Goal: Find specific page/section: Find specific page/section

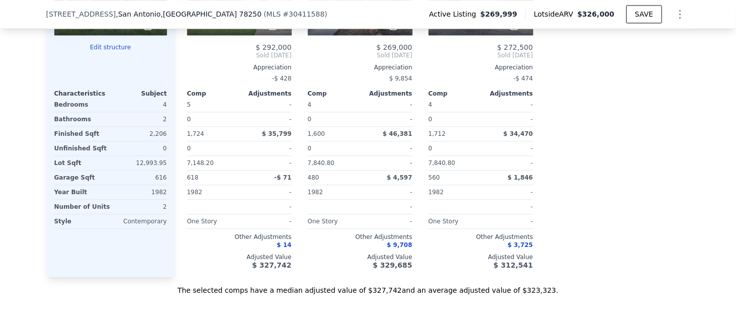
scroll to position [1052, 0]
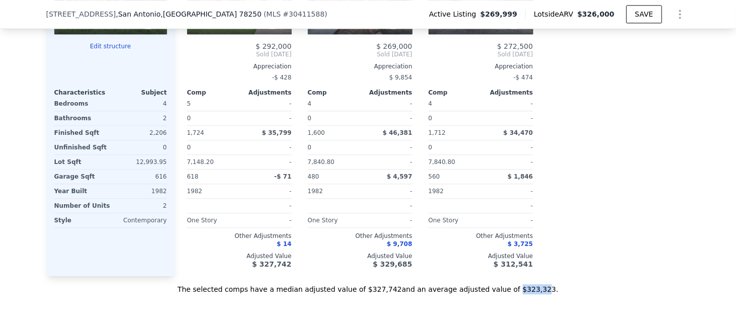
drag, startPoint x: 493, startPoint y: 301, endPoint x: 518, endPoint y: 298, distance: 24.8
click at [518, 294] on div "The selected comps have a median adjusted value of $327,742 and an average adju…" at bounding box center [368, 285] width 644 height 18
drag, startPoint x: 519, startPoint y: 299, endPoint x: 494, endPoint y: 300, distance: 25.2
click at [494, 294] on div "The selected comps have a median adjusted value of $327,742 and an average adju…" at bounding box center [368, 285] width 644 height 18
copy div "$323,323"
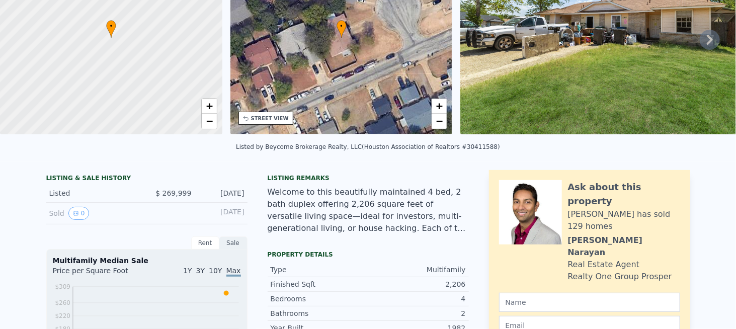
scroll to position [0, 0]
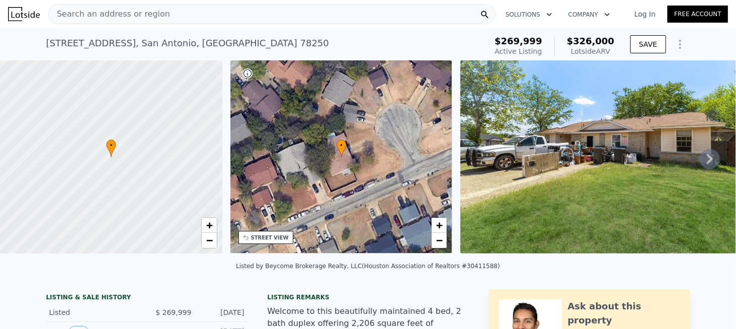
click at [120, 12] on span "Search an address or region" at bounding box center [109, 14] width 121 height 12
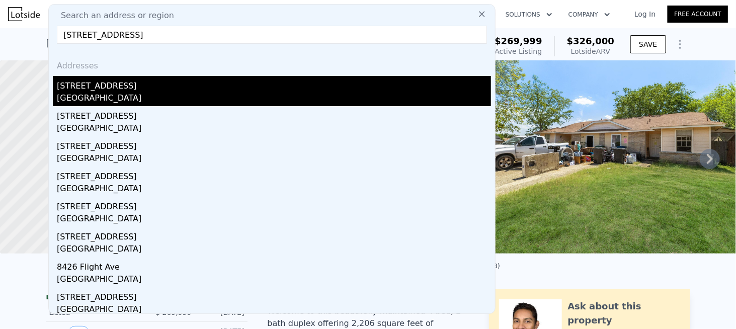
type input "[STREET_ADDRESS]"
click at [93, 85] on div "[STREET_ADDRESS]" at bounding box center [274, 84] width 434 height 16
